Goal: Task Accomplishment & Management: Manage account settings

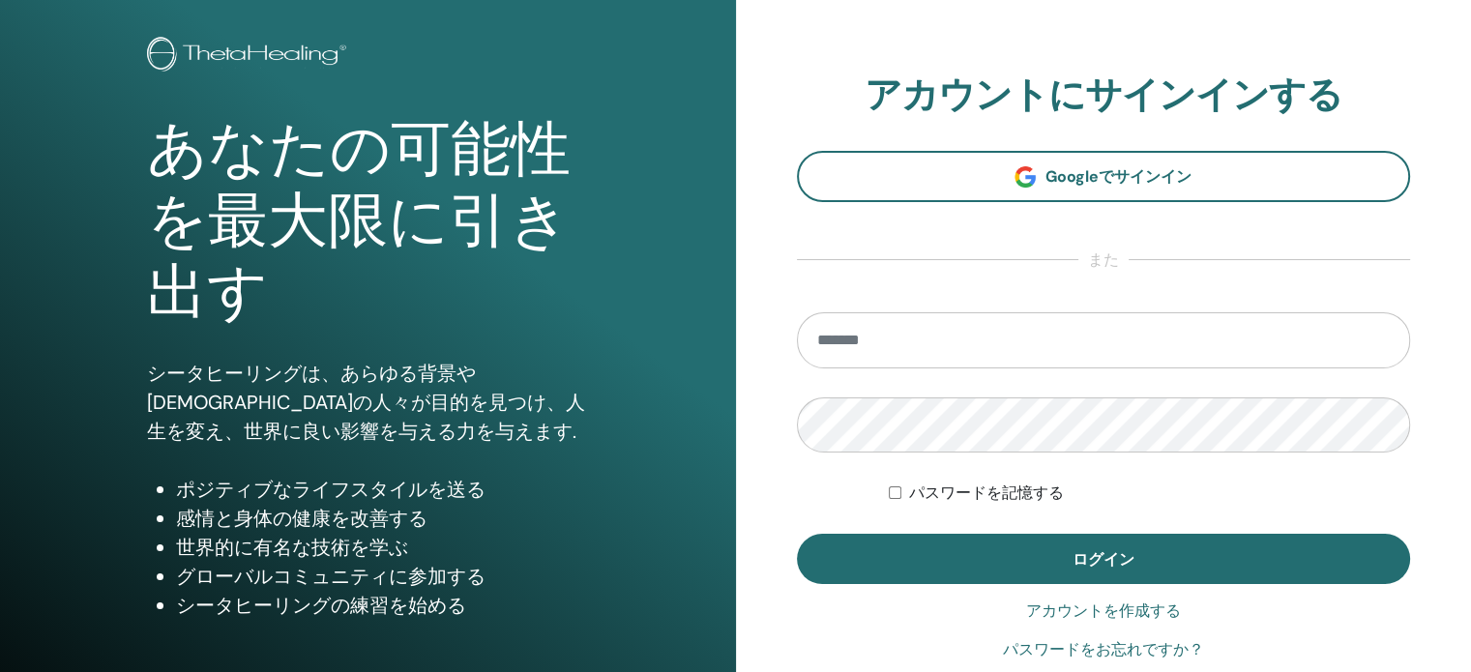
scroll to position [193, 0]
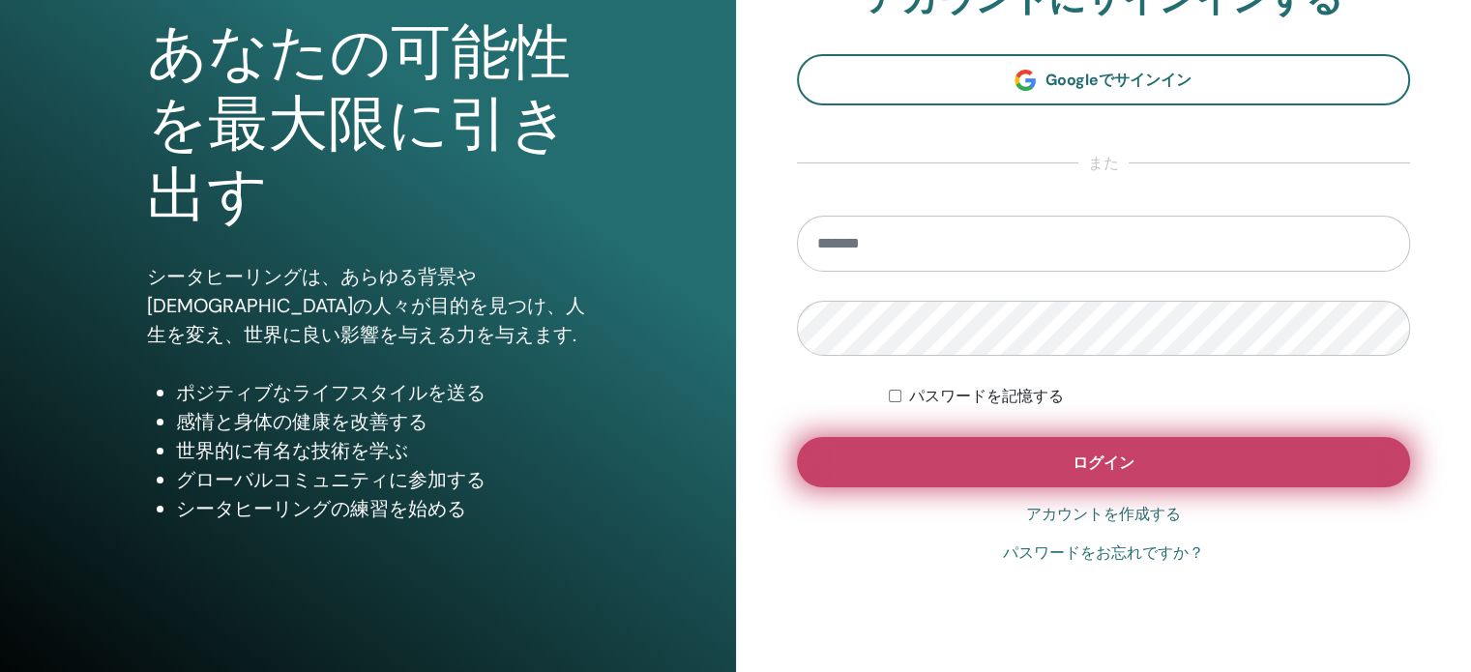
type input "**********"
click at [987, 475] on button "ログイン" at bounding box center [1104, 462] width 614 height 50
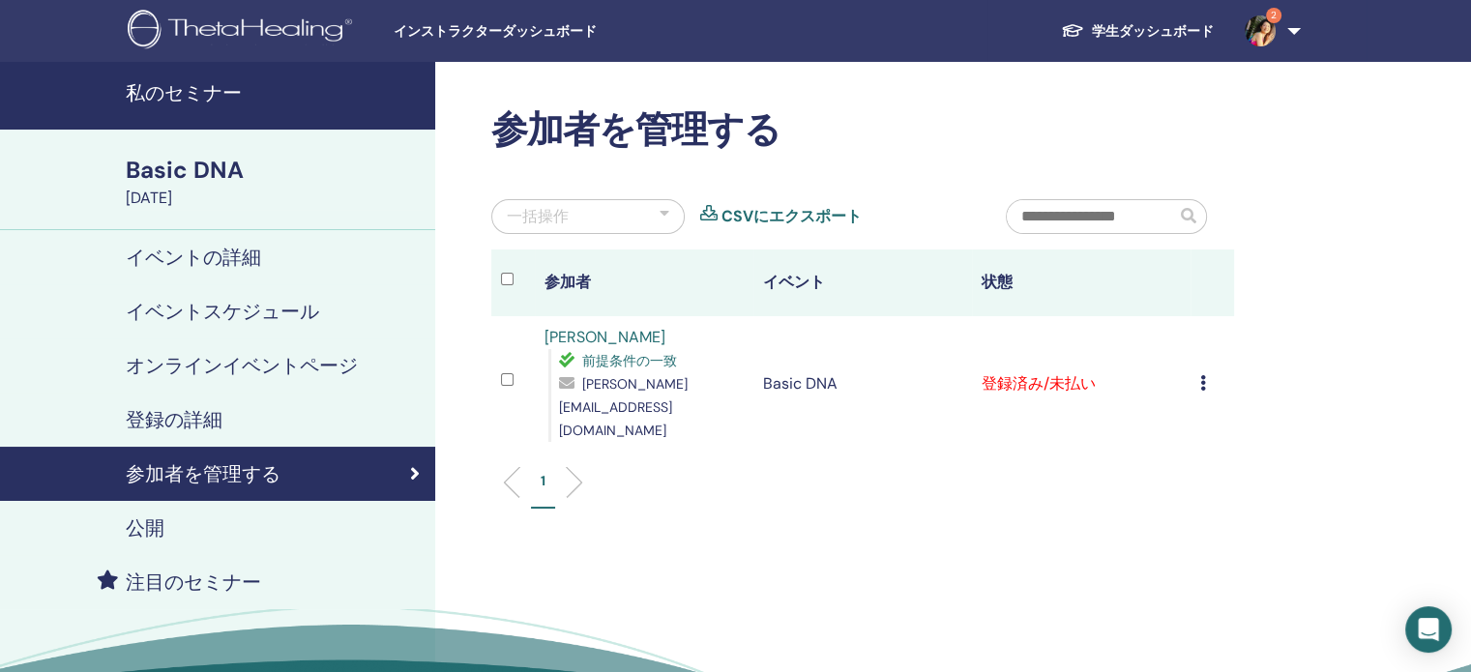
click at [1201, 375] on icon at bounding box center [1203, 382] width 6 height 15
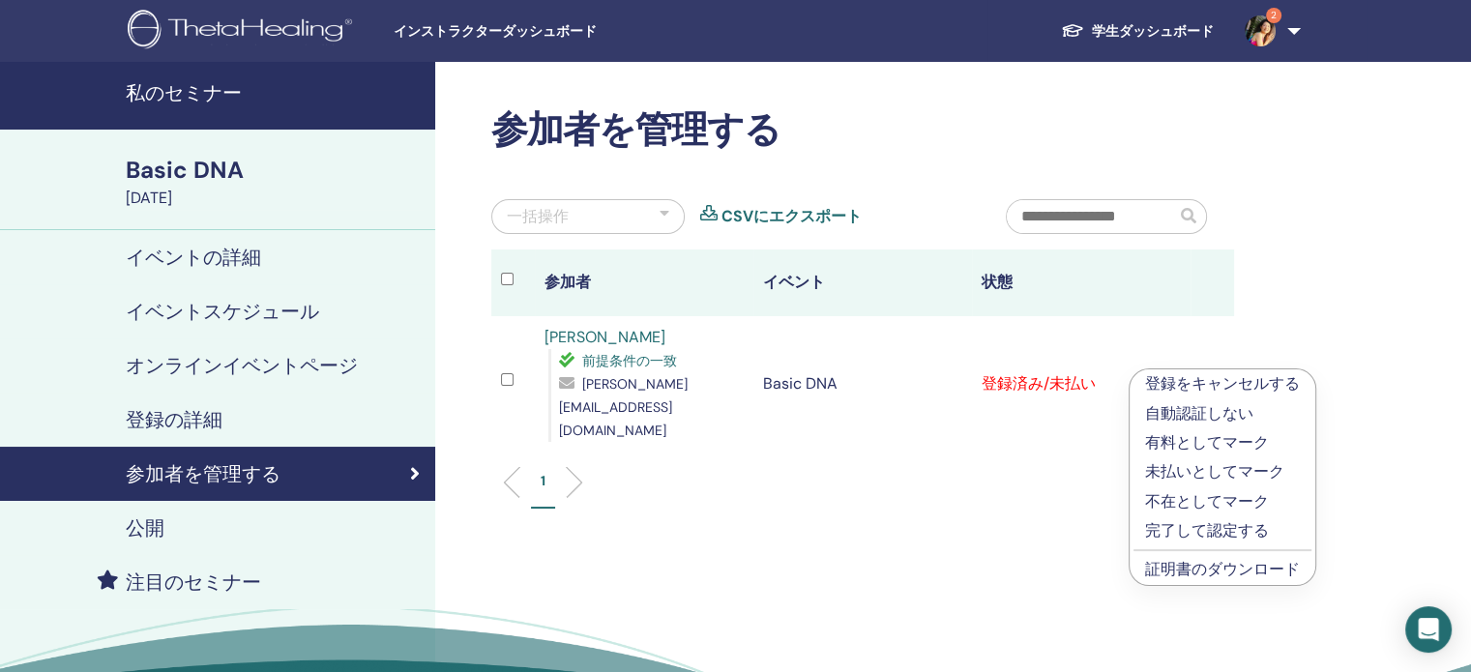
click at [1211, 533] on p "完了して認定する" at bounding box center [1222, 530] width 155 height 23
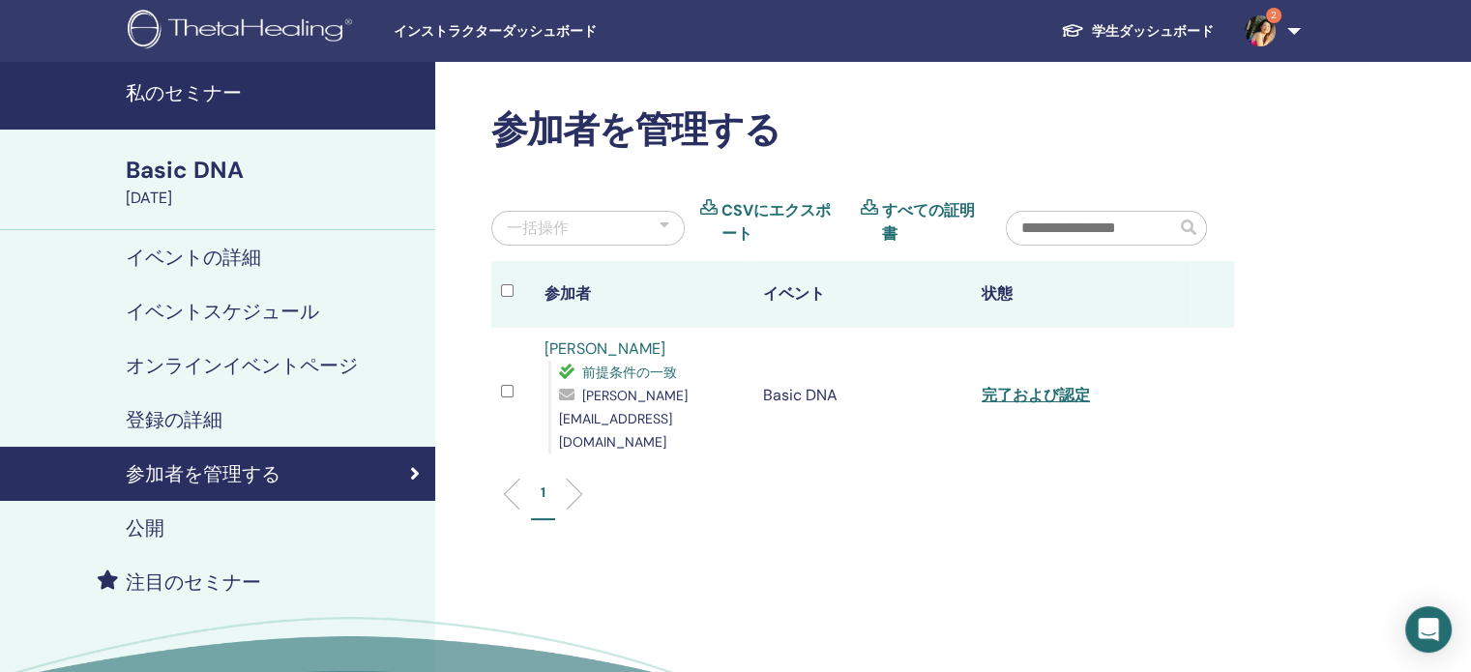
click at [1252, 30] on img at bounding box center [1260, 30] width 31 height 31
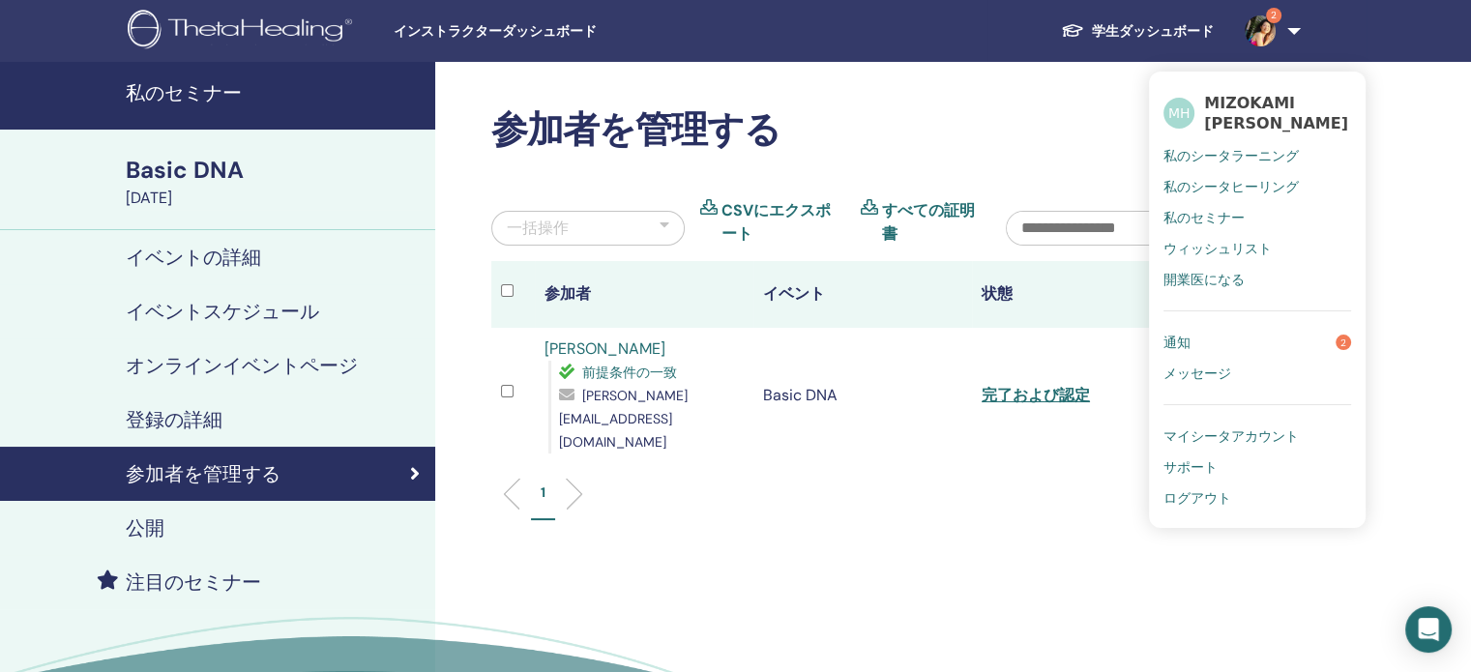
click at [1172, 334] on span "通知" at bounding box center [1177, 342] width 27 height 17
